Goal: Entertainment & Leisure: Consume media (video, audio)

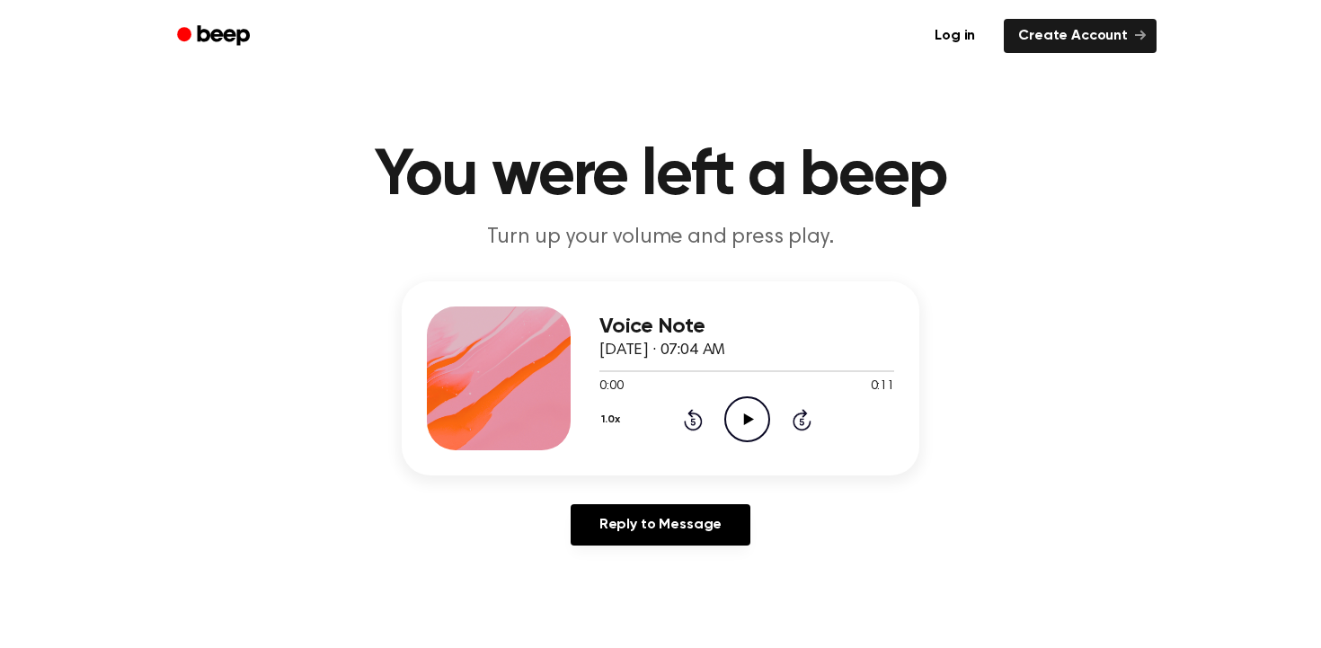
click at [748, 417] on icon at bounding box center [748, 419] width 10 height 12
click at [613, 417] on button "1.0x" at bounding box center [612, 419] width 27 height 31
click at [639, 602] on span "1.5x" at bounding box center [628, 594] width 22 height 19
click at [757, 436] on icon "Play Audio" at bounding box center [747, 419] width 46 height 46
click at [613, 419] on button "1.5x" at bounding box center [612, 419] width 26 height 31
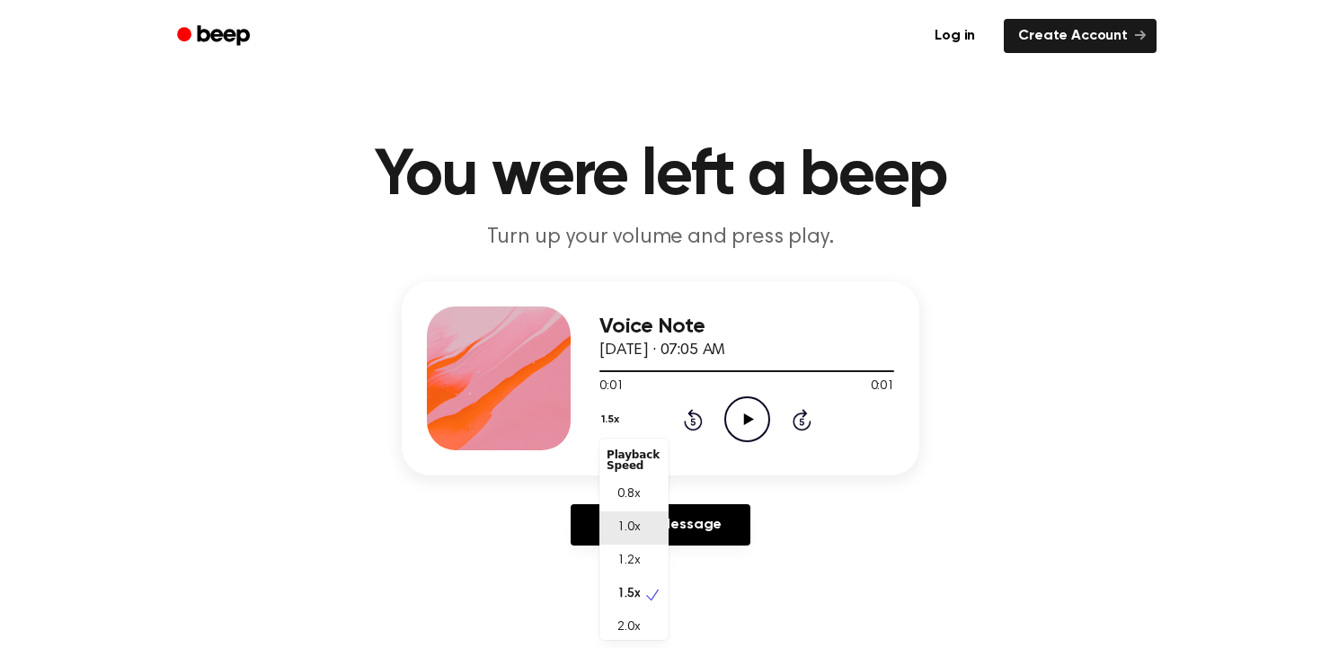
click at [638, 520] on span "1.0x" at bounding box center [628, 527] width 22 height 19
click at [733, 418] on icon "Play Audio" at bounding box center [747, 419] width 46 height 46
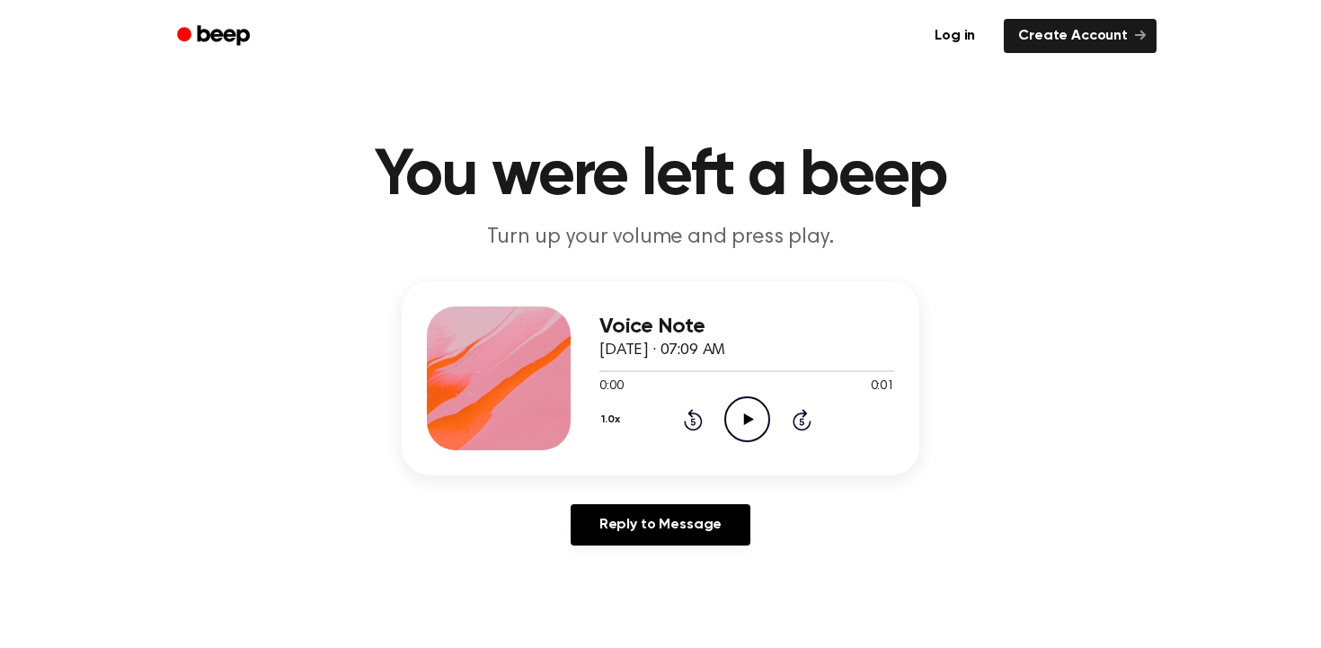
click at [737, 407] on icon "Play Audio" at bounding box center [747, 419] width 46 height 46
click at [748, 421] on icon at bounding box center [748, 419] width 10 height 12
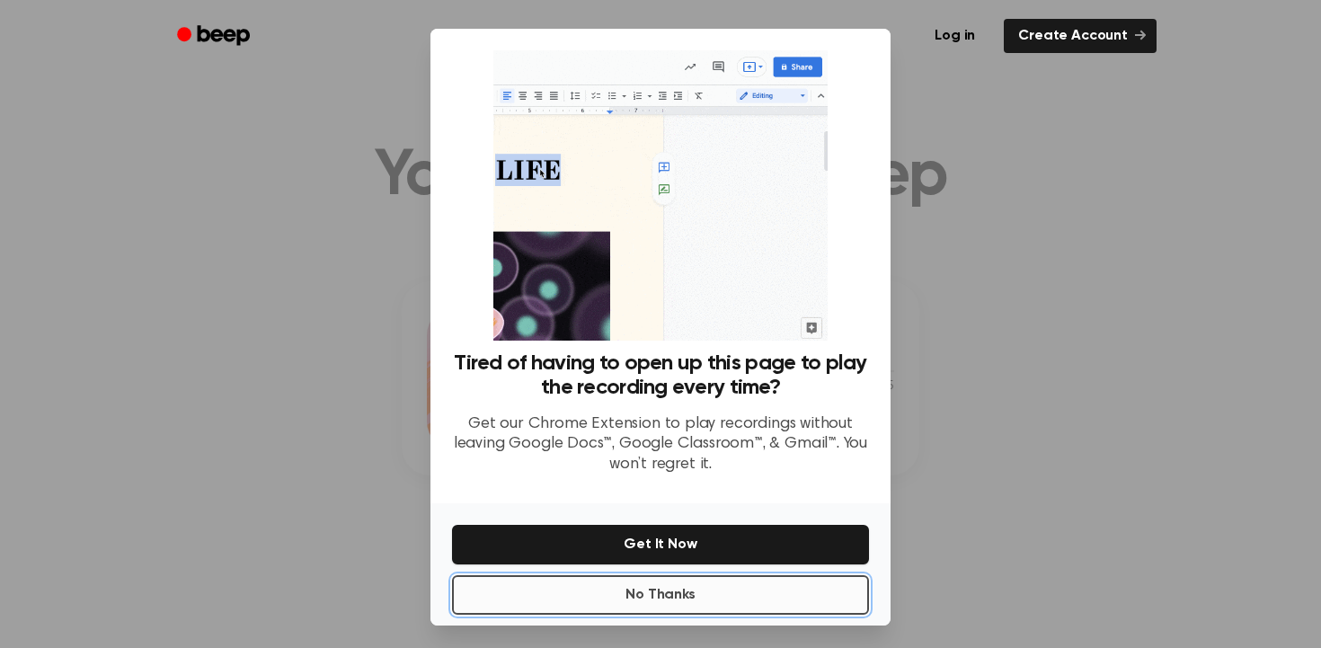
click at [817, 603] on button "No Thanks" at bounding box center [660, 595] width 417 height 40
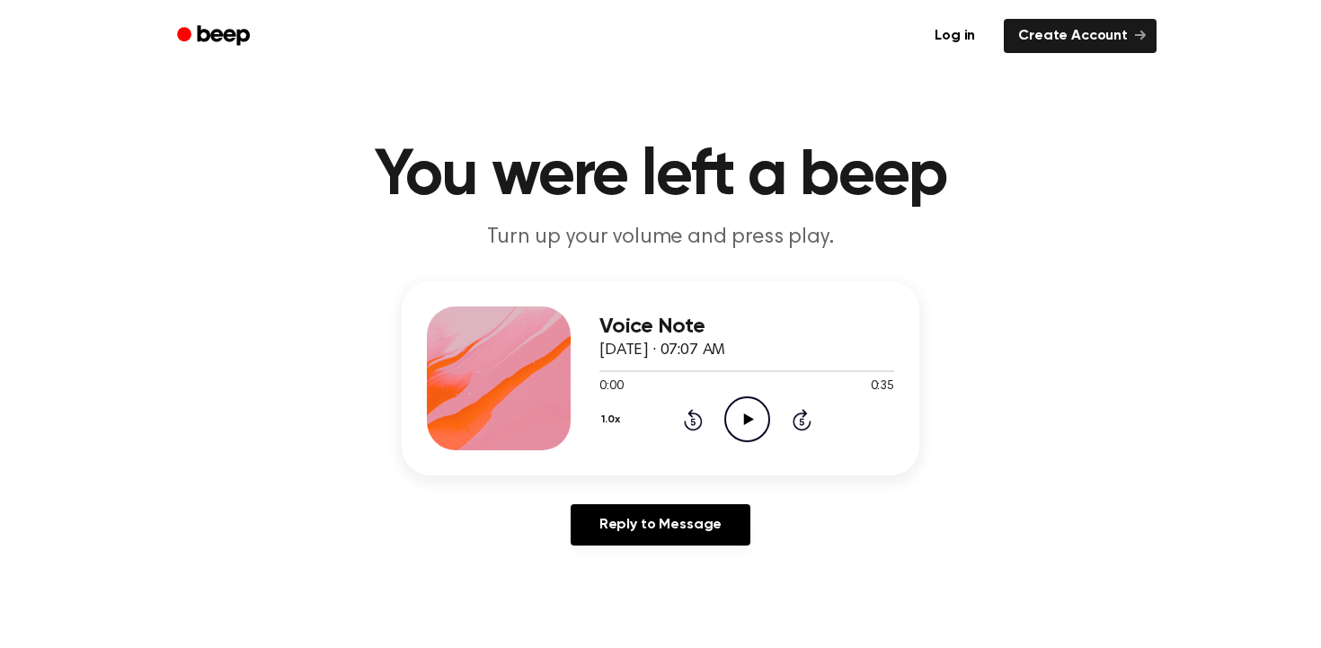
click at [610, 420] on button "1.0x" at bounding box center [612, 419] width 27 height 31
click at [632, 562] on span "1.2x" at bounding box center [628, 561] width 22 height 19
click at [615, 433] on button "1.2x" at bounding box center [612, 419] width 26 height 31
click at [628, 592] on span "1.5x" at bounding box center [628, 586] width 22 height 19
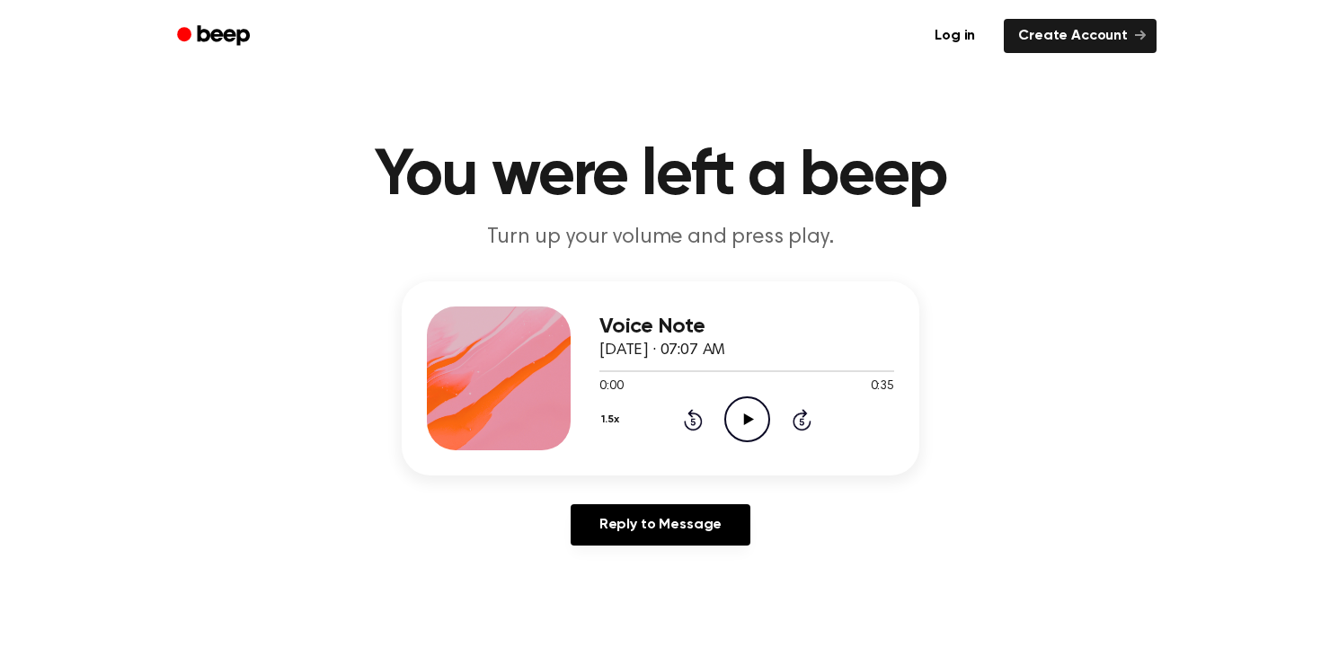
click at [764, 415] on icon "Play Audio" at bounding box center [747, 419] width 46 height 46
click at [764, 417] on icon "Play Audio" at bounding box center [747, 419] width 46 height 46
click at [758, 440] on icon "Play Audio" at bounding box center [747, 419] width 46 height 46
click at [749, 411] on icon "Play Audio" at bounding box center [747, 419] width 46 height 46
click at [749, 408] on icon "Pause Audio" at bounding box center [747, 419] width 46 height 46
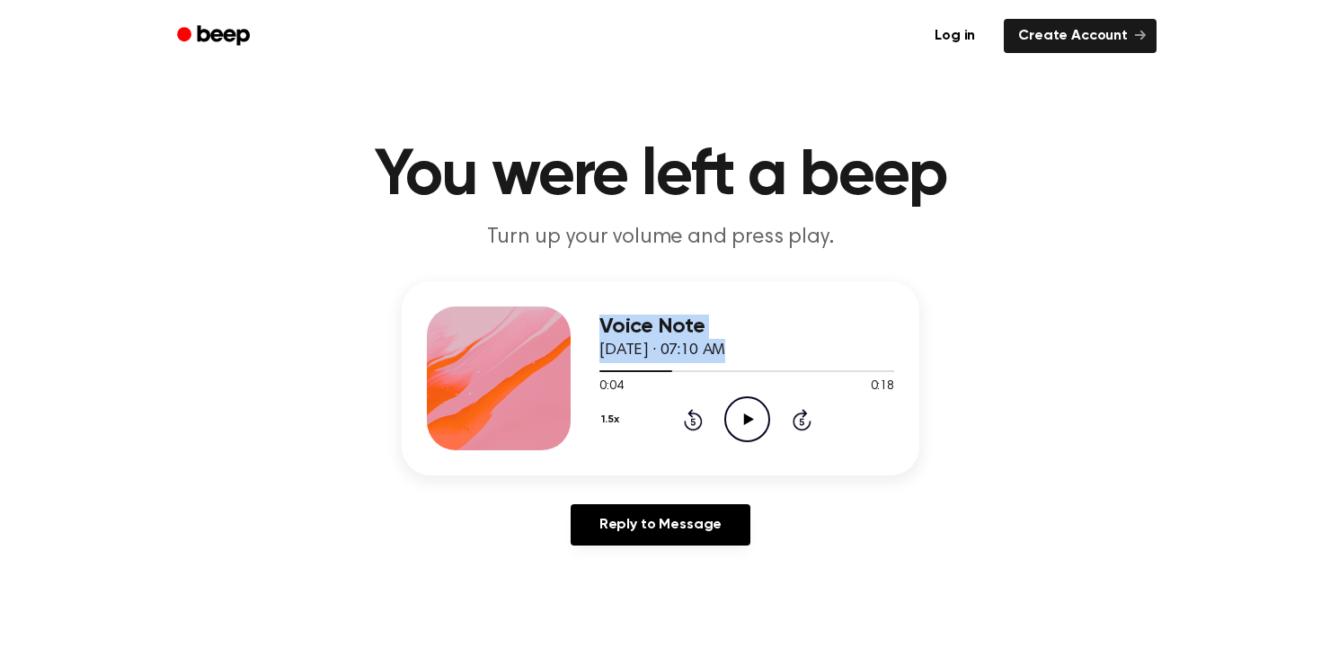
drag, startPoint x: 670, startPoint y: 363, endPoint x: 554, endPoint y: 363, distance: 115.9
click at [555, 363] on div "Voice Note September 9, 2025 · 07:10 AM 0:04 0:18 Your browser does not support…" at bounding box center [661, 378] width 518 height 194
drag, startPoint x: 659, startPoint y: 374, endPoint x: 600, endPoint y: 368, distance: 58.7
click at [600, 369] on div at bounding box center [746, 370] width 295 height 14
click at [600, 368] on div at bounding box center [746, 370] width 295 height 14
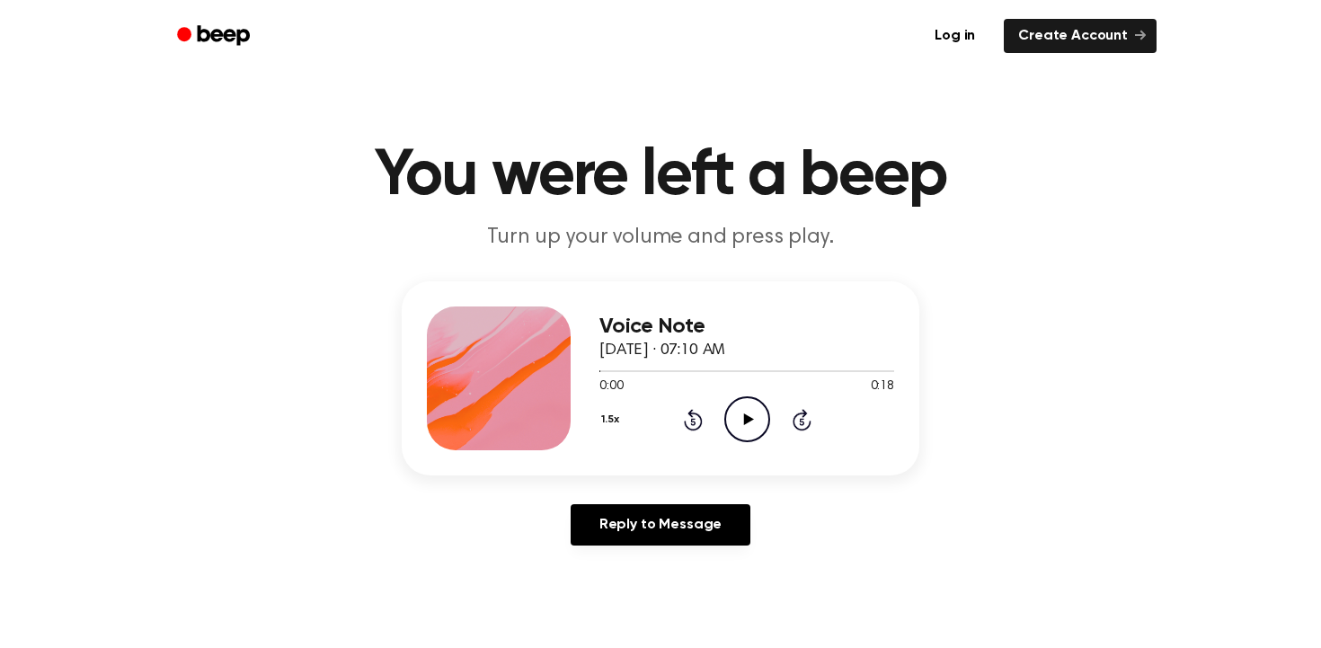
click at [760, 426] on icon "Play Audio" at bounding box center [747, 419] width 46 height 46
click at [745, 422] on icon at bounding box center [748, 419] width 10 height 12
click at [741, 430] on icon "Play Audio" at bounding box center [747, 419] width 46 height 46
click at [756, 429] on icon "Play Audio" at bounding box center [747, 419] width 46 height 46
click at [754, 417] on icon "Play Audio" at bounding box center [747, 419] width 46 height 46
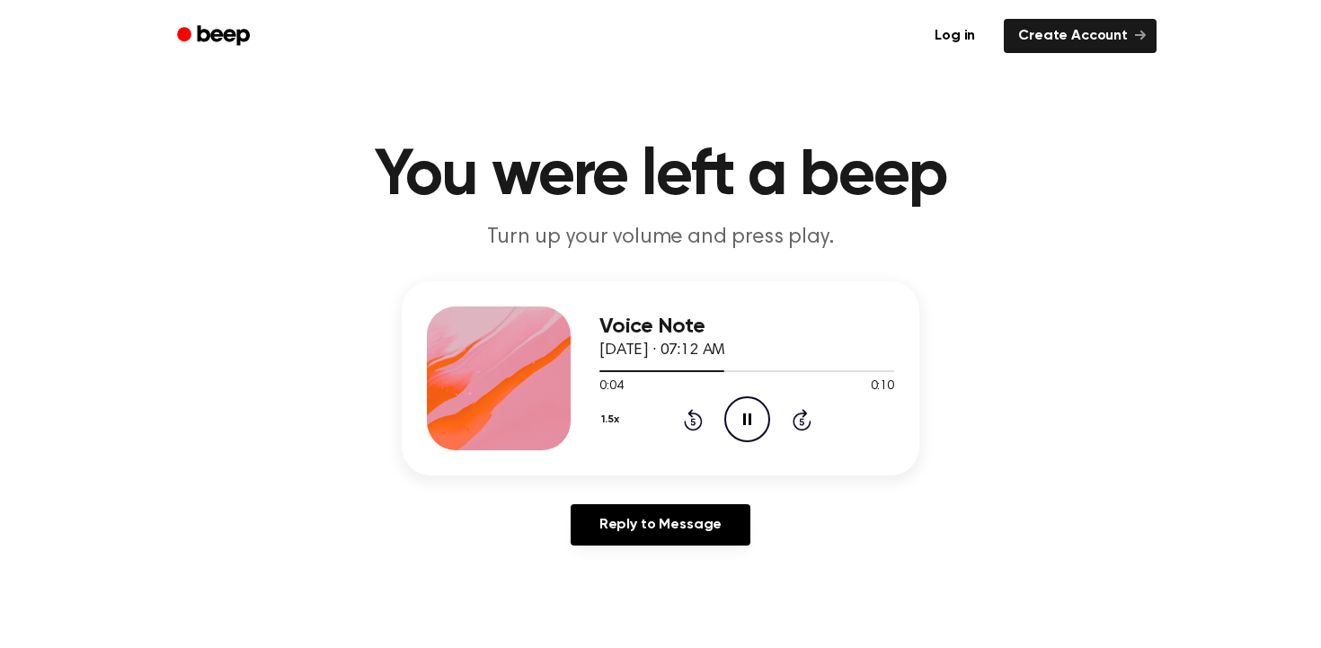
click at [773, 422] on div "1.5x Rewind 5 seconds Pause Audio Skip 5 seconds" at bounding box center [746, 419] width 295 height 46
click at [753, 422] on icon "Pause Audio" at bounding box center [747, 419] width 46 height 46
drag, startPoint x: 752, startPoint y: 371, endPoint x: 544, endPoint y: 365, distance: 207.6
click at [544, 365] on div "Voice Note September 9, 2025 · 07:12 AM 0:05 0:10 Your browser does not support…" at bounding box center [661, 378] width 518 height 194
click at [601, 373] on div at bounding box center [746, 370] width 295 height 14
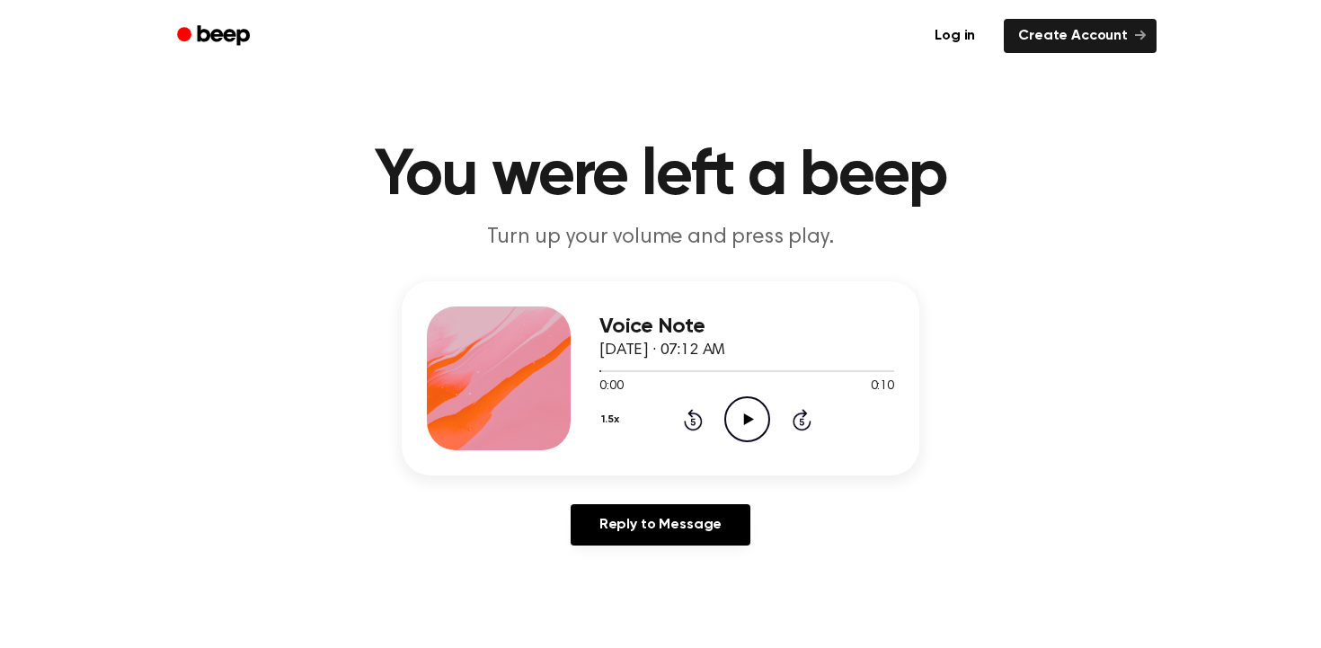
click at [738, 430] on icon "Play Audio" at bounding box center [747, 419] width 46 height 46
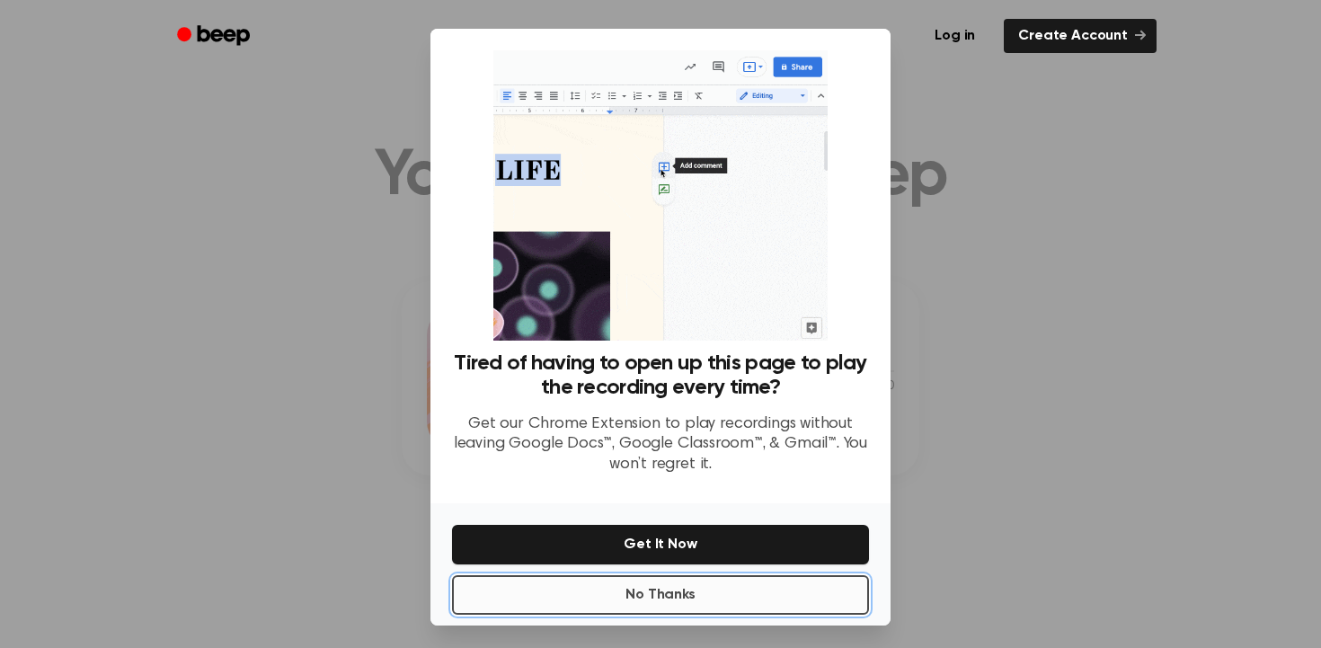
click at [688, 596] on button "No Thanks" at bounding box center [660, 595] width 417 height 40
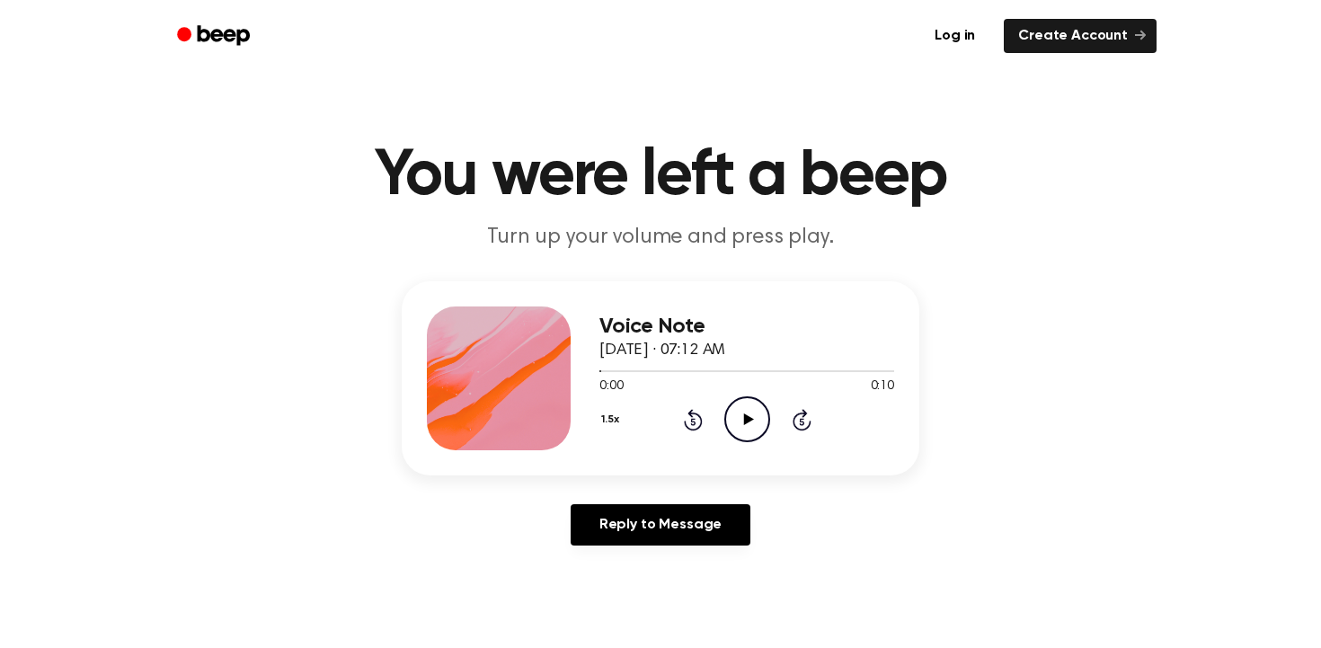
click at [748, 418] on icon at bounding box center [748, 419] width 10 height 12
click at [603, 373] on div at bounding box center [746, 370] width 295 height 14
click at [740, 414] on icon "Play Audio" at bounding box center [747, 419] width 46 height 46
click at [757, 415] on icon "Play Audio" at bounding box center [747, 419] width 46 height 46
click at [739, 414] on icon "Play Audio" at bounding box center [747, 419] width 46 height 46
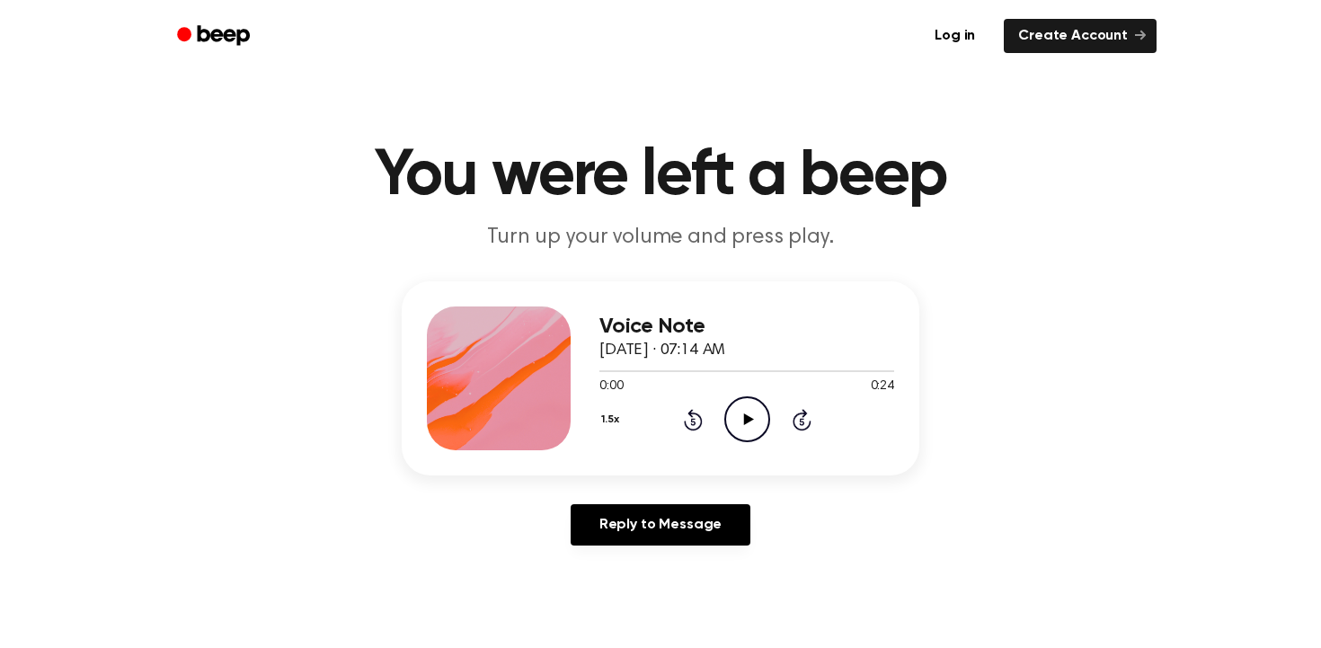
click at [746, 404] on icon "Play Audio" at bounding box center [747, 419] width 46 height 46
click at [745, 428] on icon "Play Audio" at bounding box center [747, 419] width 46 height 46
click at [750, 421] on icon at bounding box center [748, 419] width 10 height 12
click at [724, 432] on icon "Play Audio" at bounding box center [747, 419] width 46 height 46
click at [753, 421] on icon "Play Audio" at bounding box center [747, 419] width 46 height 46
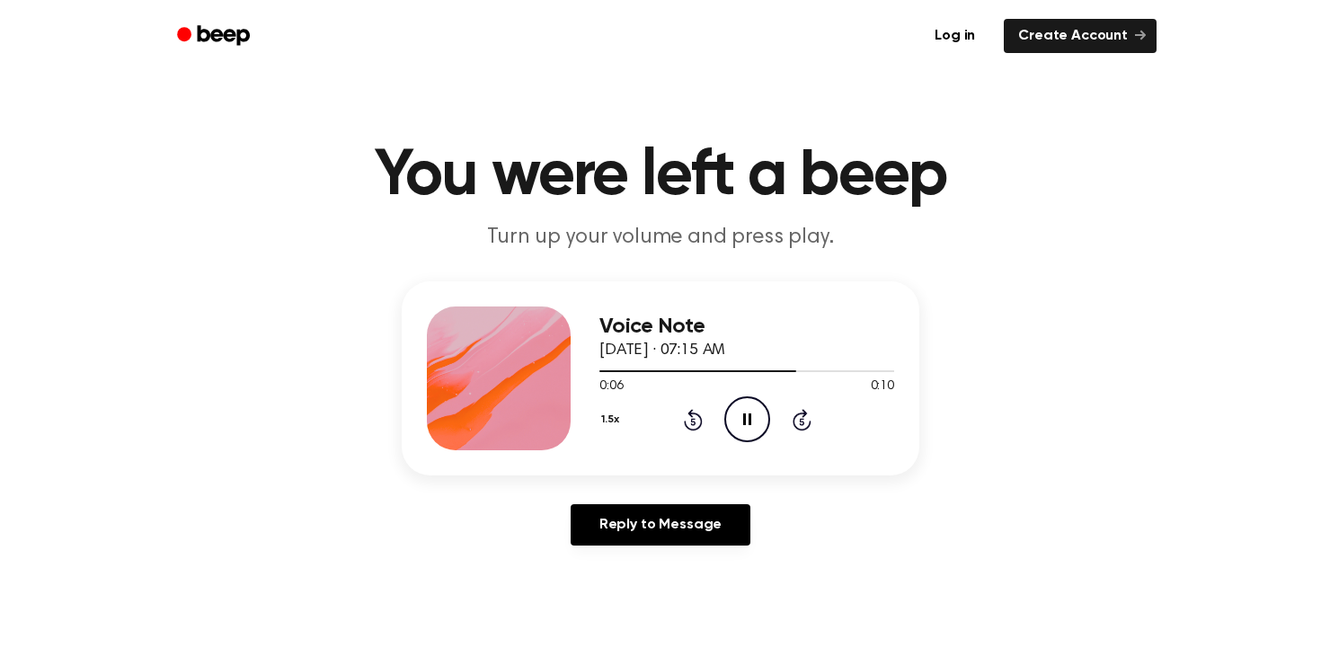
click at [743, 412] on icon "Pause Audio" at bounding box center [747, 419] width 46 height 46
click at [743, 421] on icon at bounding box center [748, 419] width 10 height 12
click at [732, 416] on icon "Play Audio" at bounding box center [747, 419] width 46 height 46
click at [766, 432] on icon "Play Audio" at bounding box center [747, 419] width 46 height 46
